Goal: Task Accomplishment & Management: Manage account settings

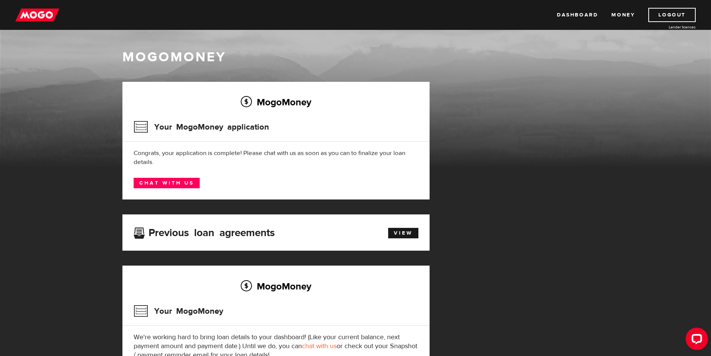
click at [412, 227] on div "View" at bounding box center [399, 231] width 49 height 13
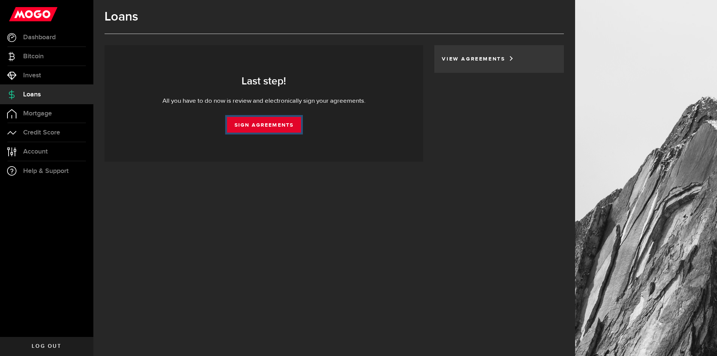
click at [252, 125] on link "Sign Agreements" at bounding box center [264, 125] width 74 height 16
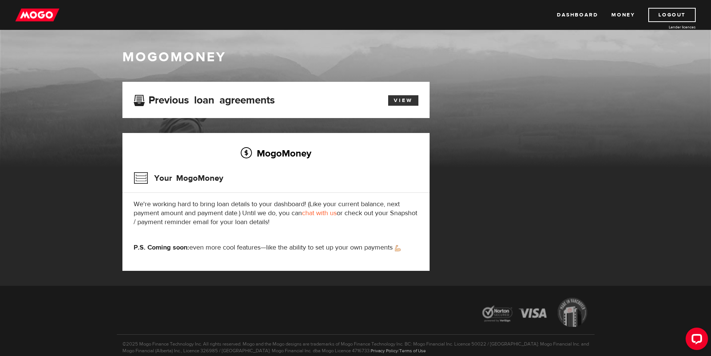
click at [401, 100] on link "View" at bounding box center [403, 100] width 30 height 10
